Goal: Transaction & Acquisition: Purchase product/service

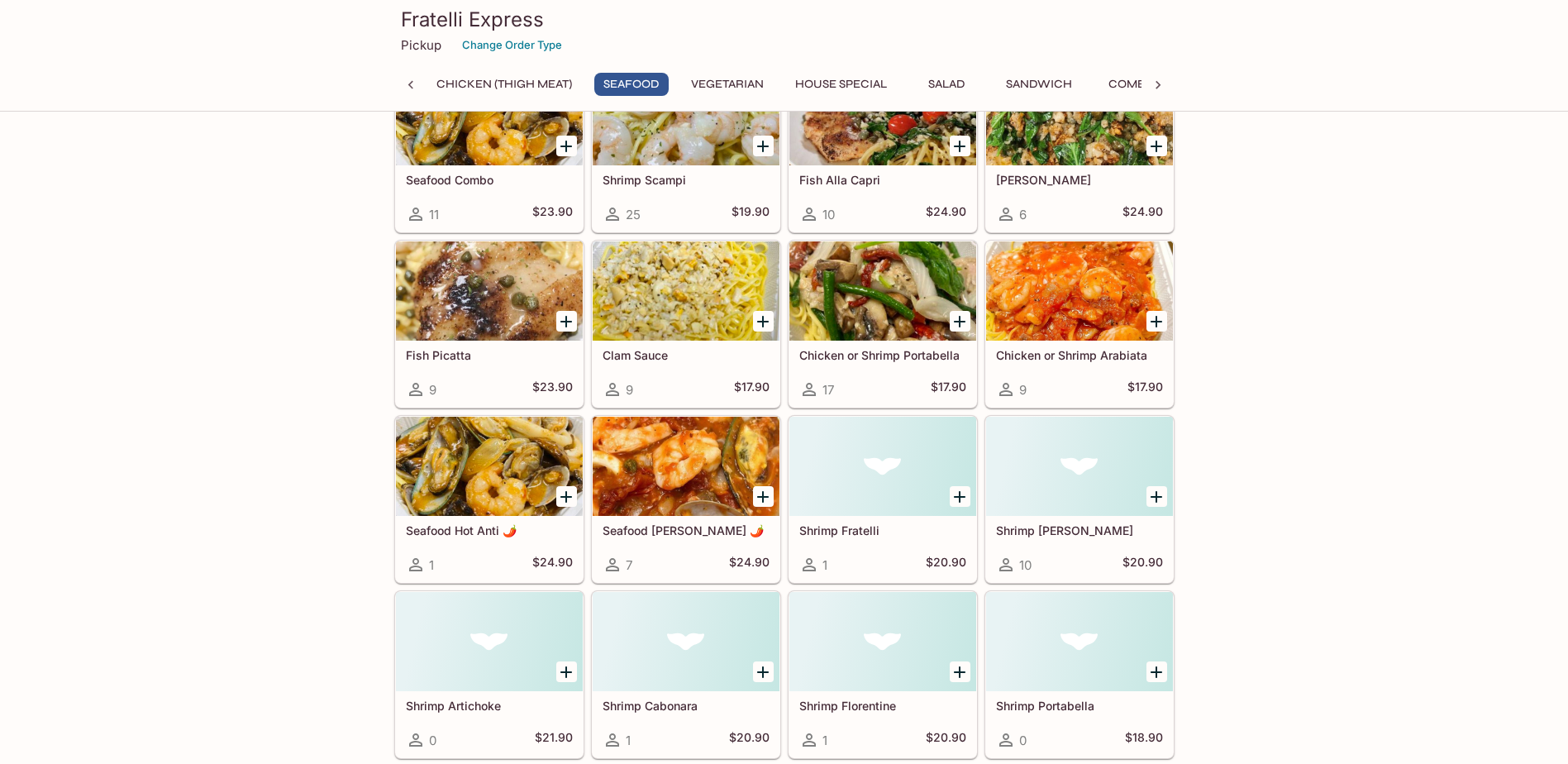
scroll to position [910, 0]
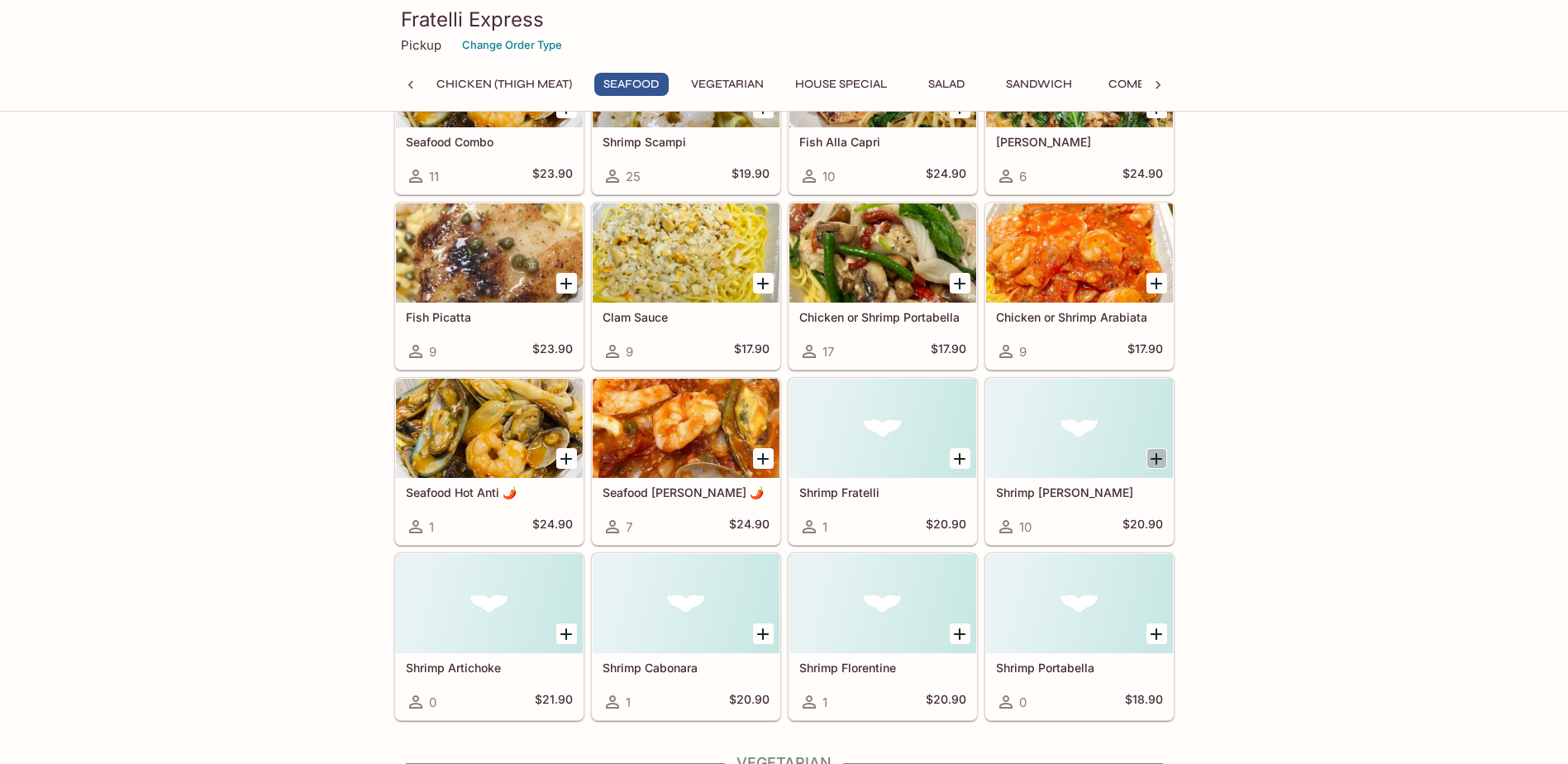
click at [1159, 467] on icon "Add Shrimp Alfredo" at bounding box center [1157, 459] width 20 height 20
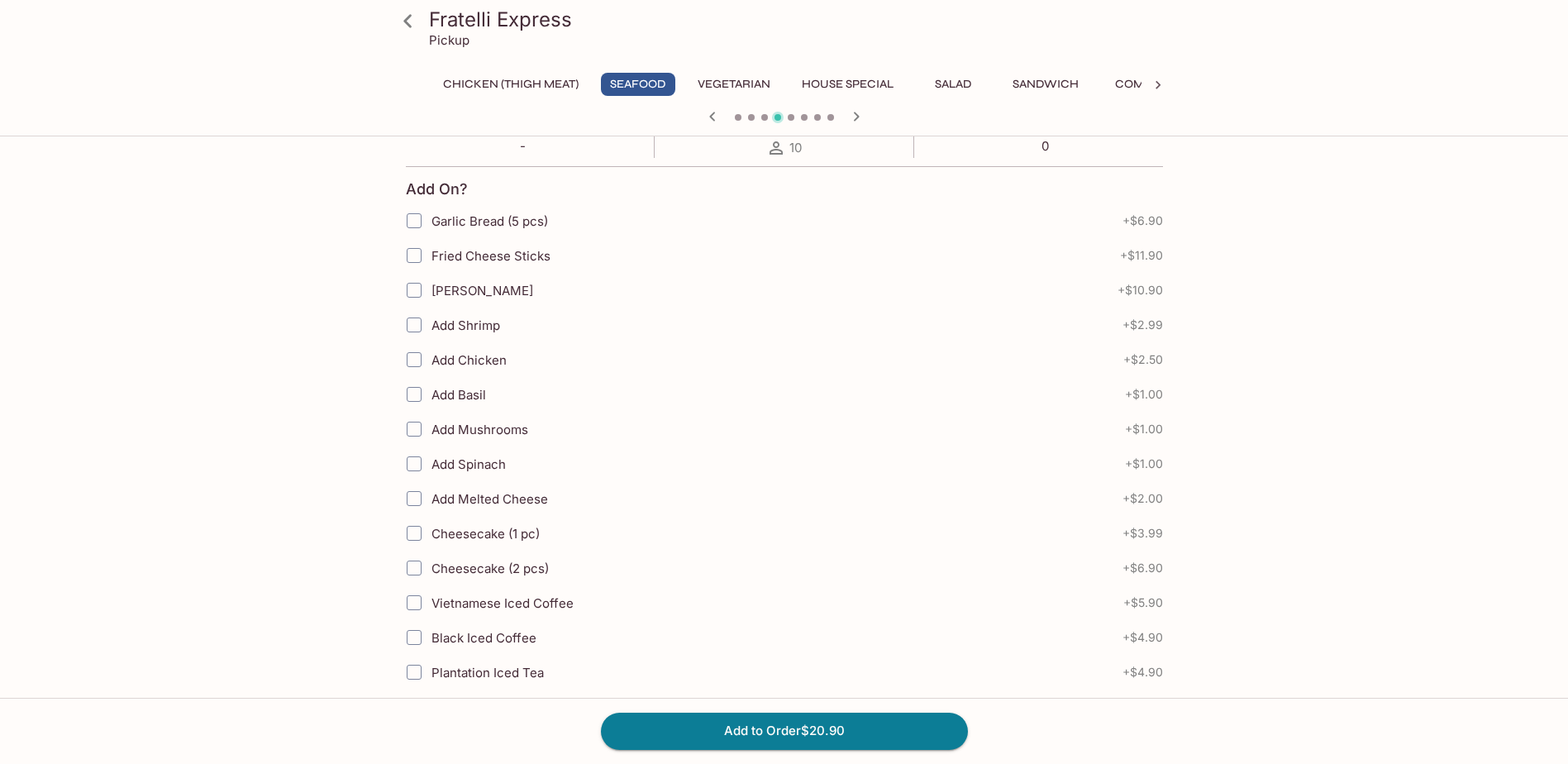
scroll to position [331, 0]
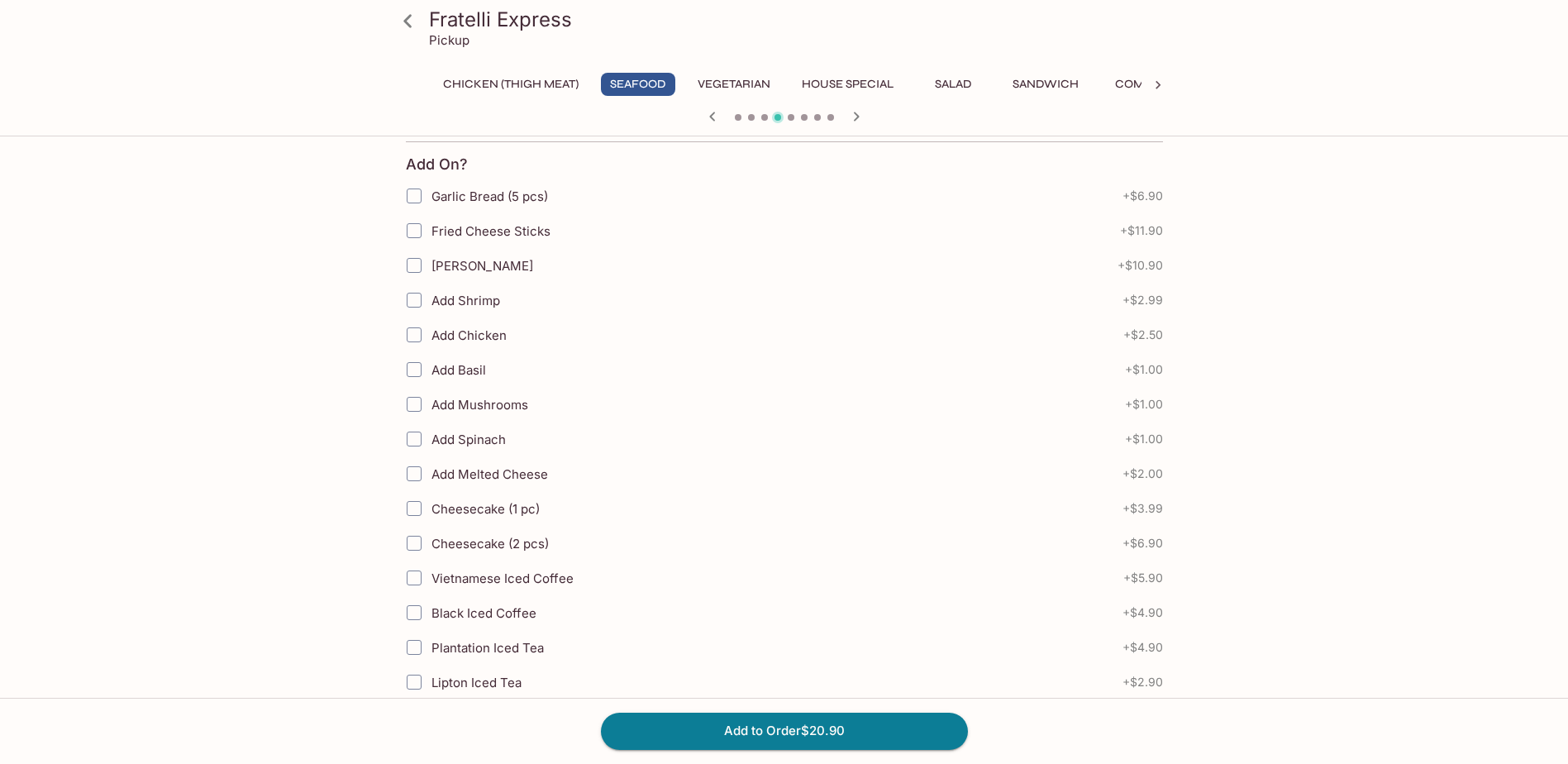
click at [414, 404] on input "Add Mushrooms" at bounding box center [414, 405] width 33 height 33
checkbox input "true"
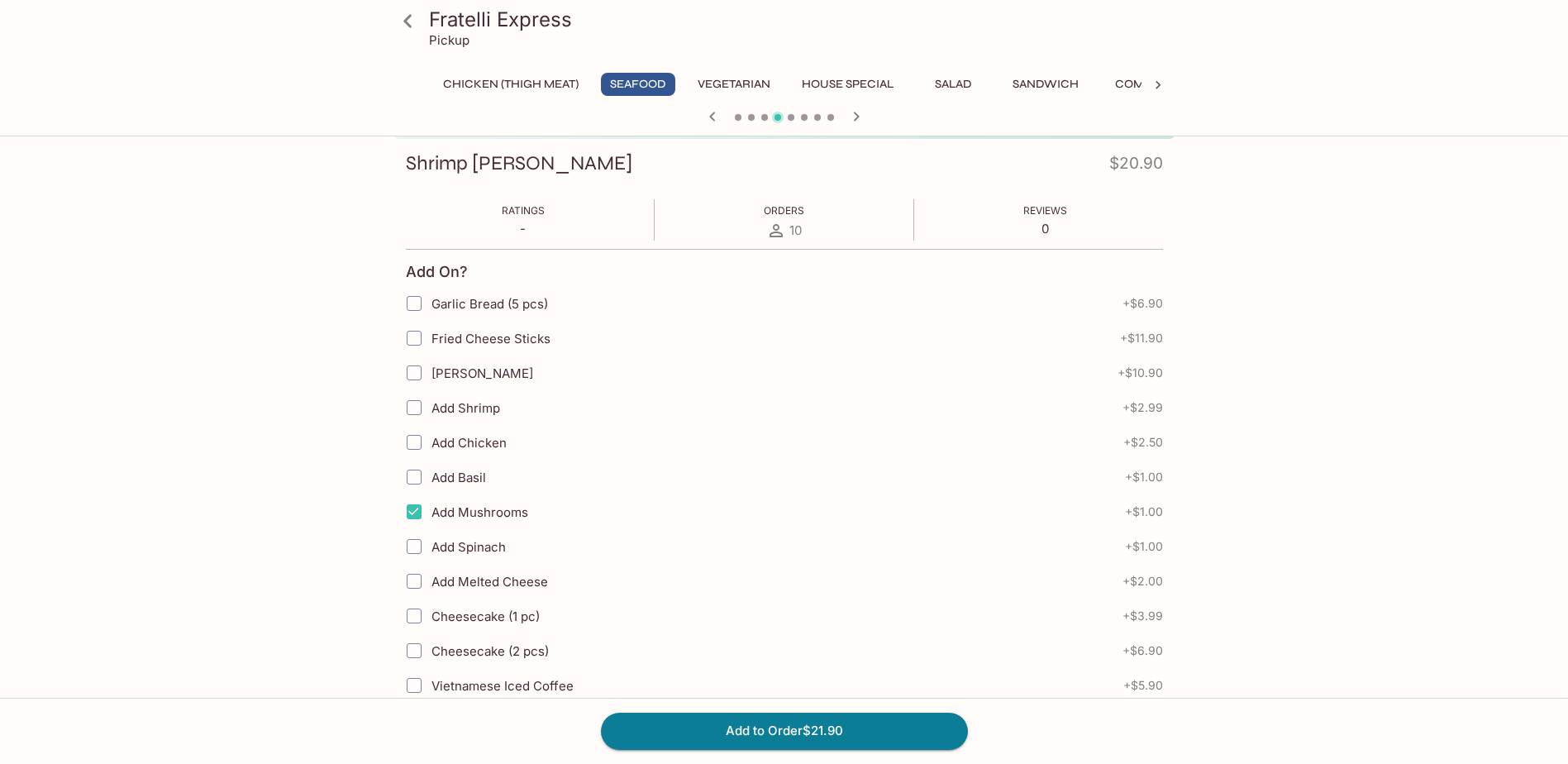
scroll to position [0, 0]
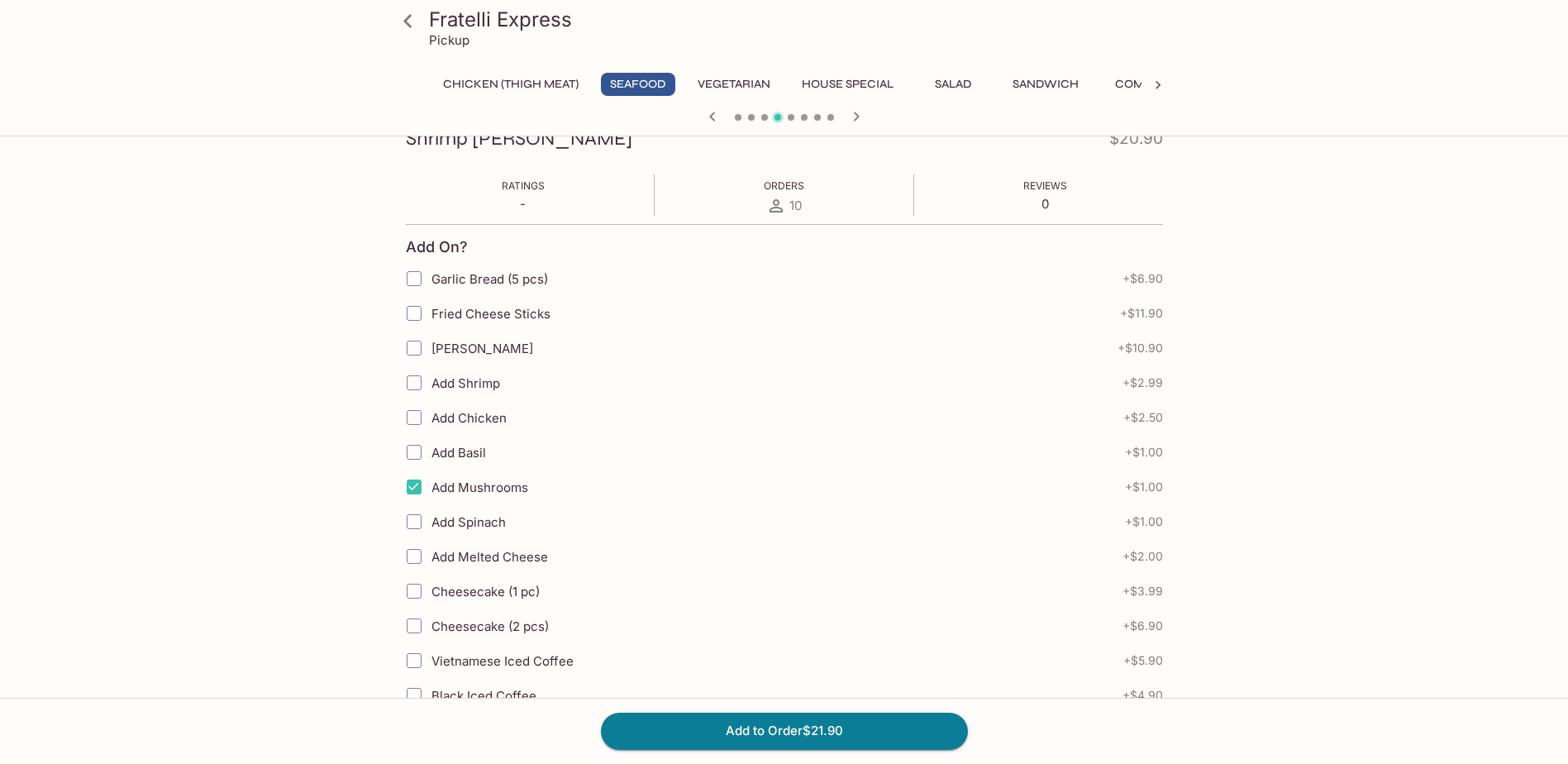
click at [417, 531] on input "Add Spinach" at bounding box center [414, 522] width 33 height 33
checkbox input "true"
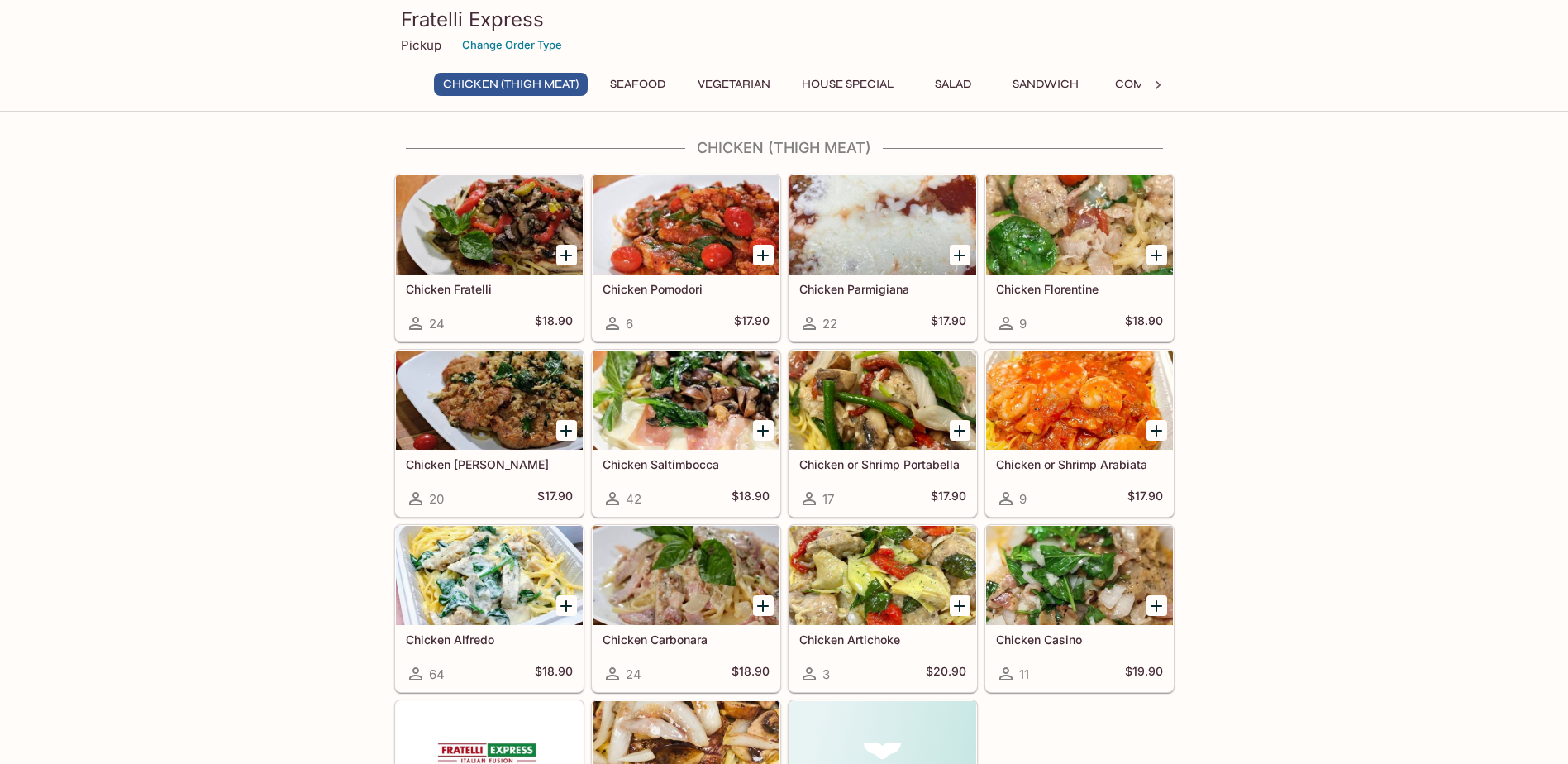
click at [631, 81] on button "Seafood" at bounding box center [638, 85] width 74 height 23
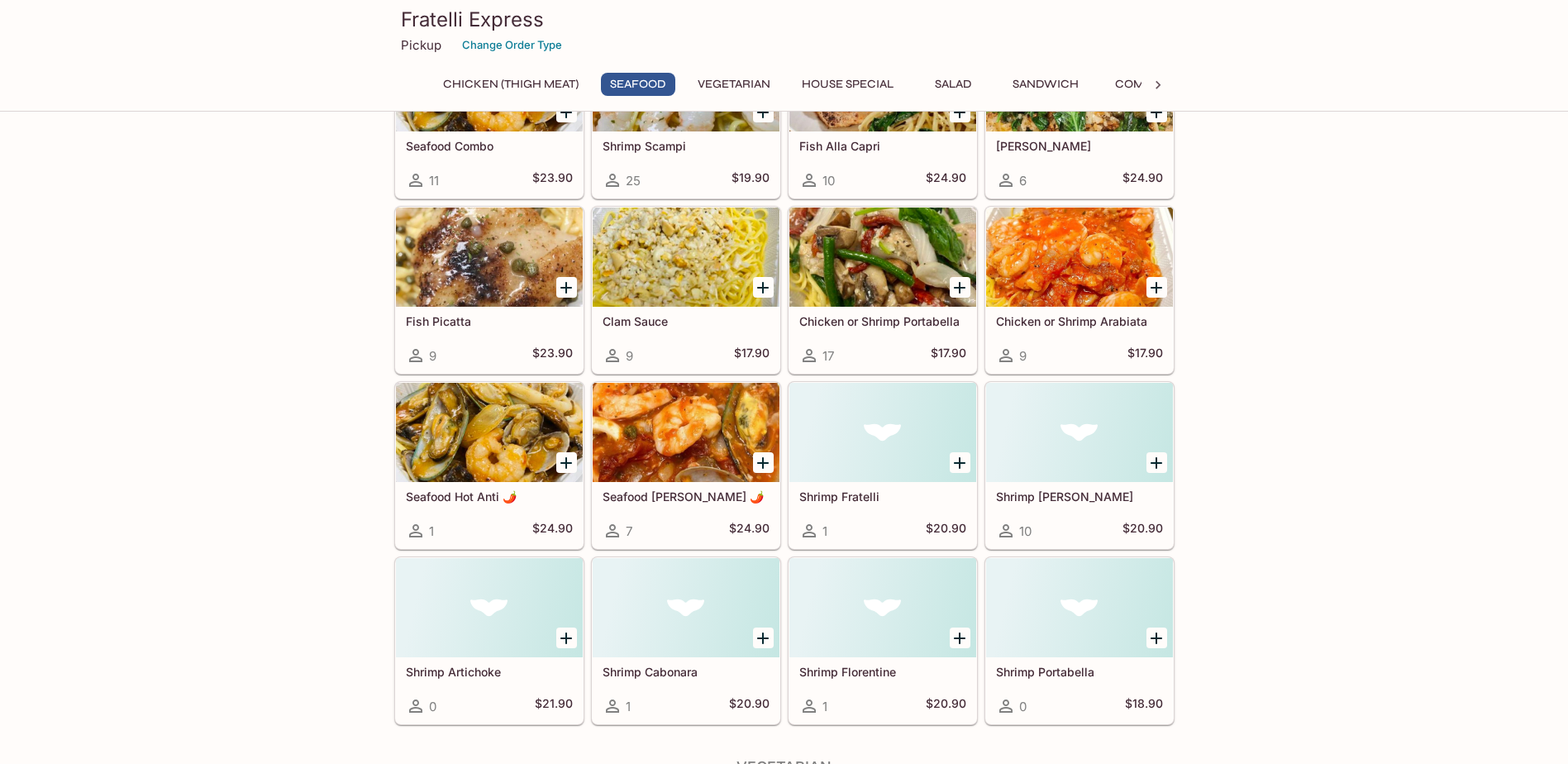
scroll to position [910, 0]
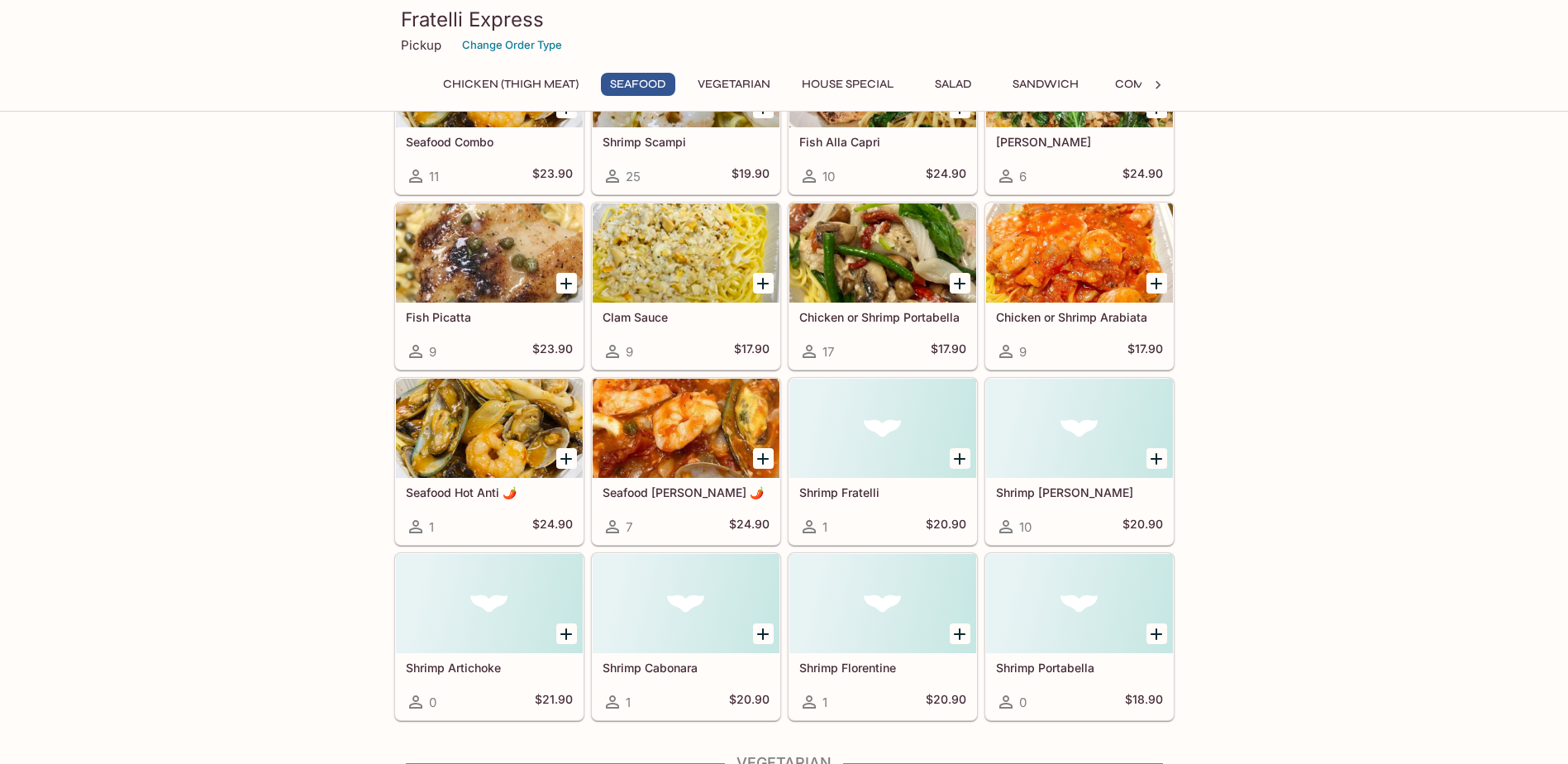
click at [1101, 454] on div at bounding box center [1079, 428] width 186 height 100
